Goal: Task Accomplishment & Management: Manage account settings

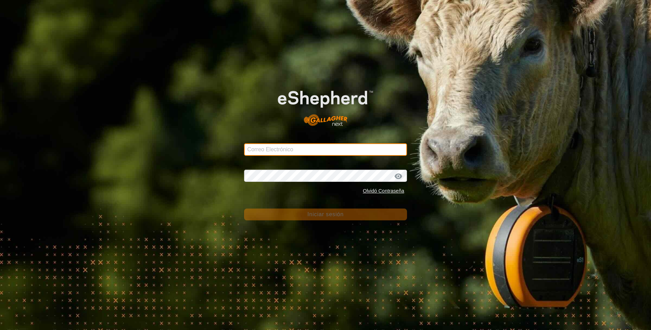
click at [284, 147] on input "Correo Electrónico" at bounding box center [325, 149] width 163 height 12
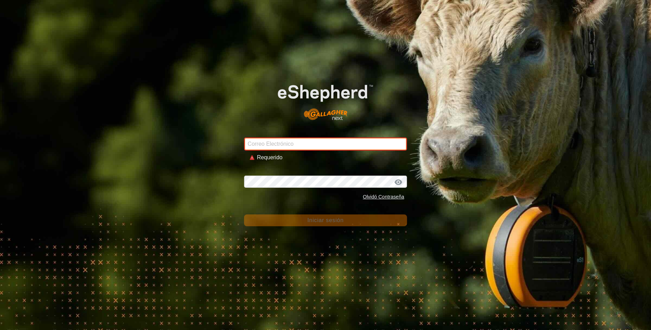
type input "[EMAIL_ADDRESS][DOMAIN_NAME]"
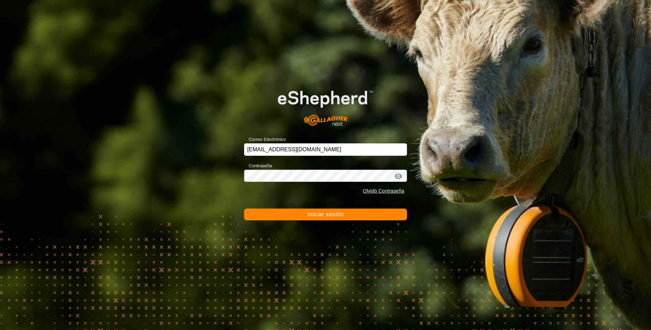
click at [330, 213] on font "Iniciar sesión" at bounding box center [325, 214] width 36 height 6
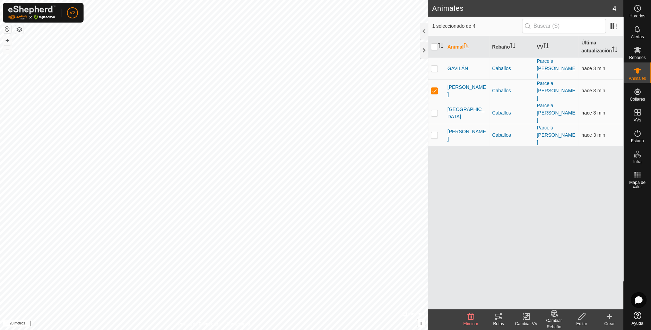
click at [437, 110] on p-checkbox at bounding box center [434, 113] width 7 height 6
checkbox input "true"
click at [437, 88] on p-checkbox at bounding box center [434, 91] width 7 height 6
click at [502, 320] on icon at bounding box center [498, 316] width 8 height 8
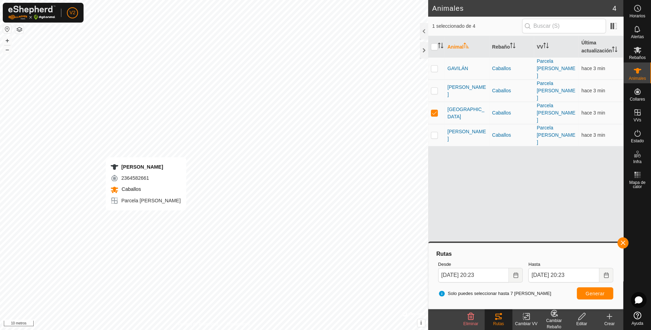
checkbox input "true"
checkbox input "false"
click at [622, 240] on button "button" at bounding box center [622, 242] width 11 height 11
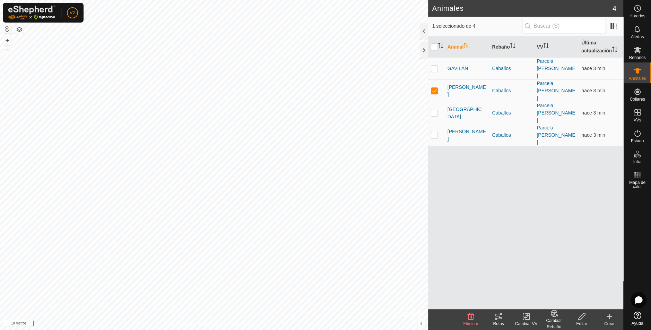
click at [498, 319] on icon at bounding box center [498, 316] width 6 height 6
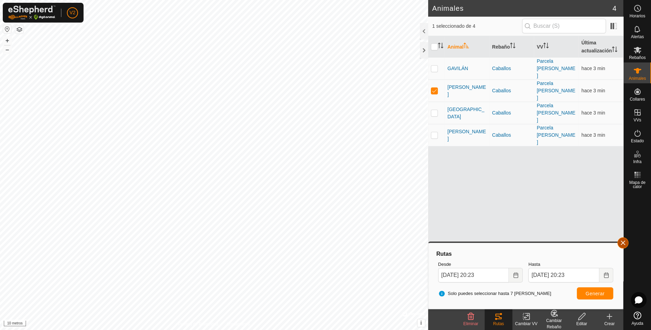
click at [619, 244] on button "button" at bounding box center [622, 242] width 11 height 11
